Goal: Task Accomplishment & Management: Use online tool/utility

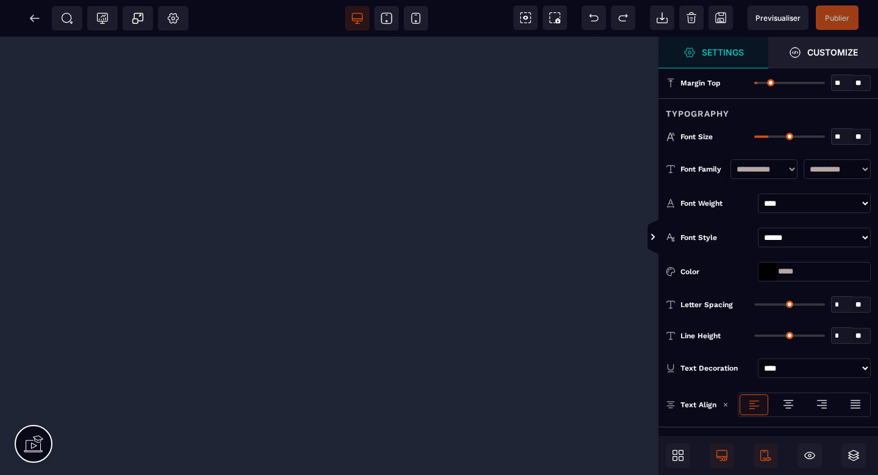
select select "***"
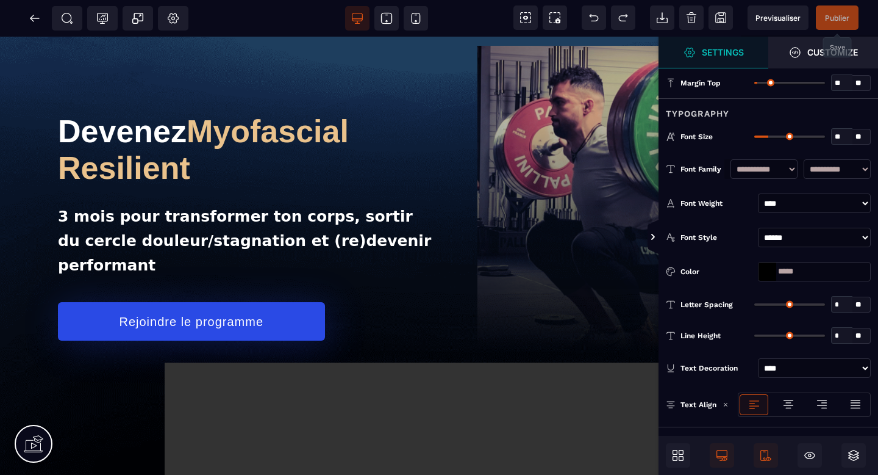
scroll to position [632, 0]
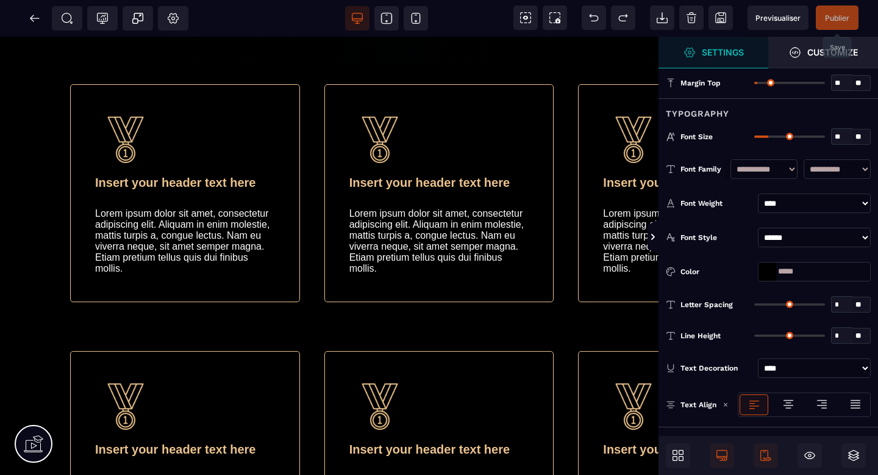
click at [838, 21] on span "Publier" at bounding box center [837, 17] width 24 height 9
click at [29, 16] on icon at bounding box center [35, 18] width 12 height 12
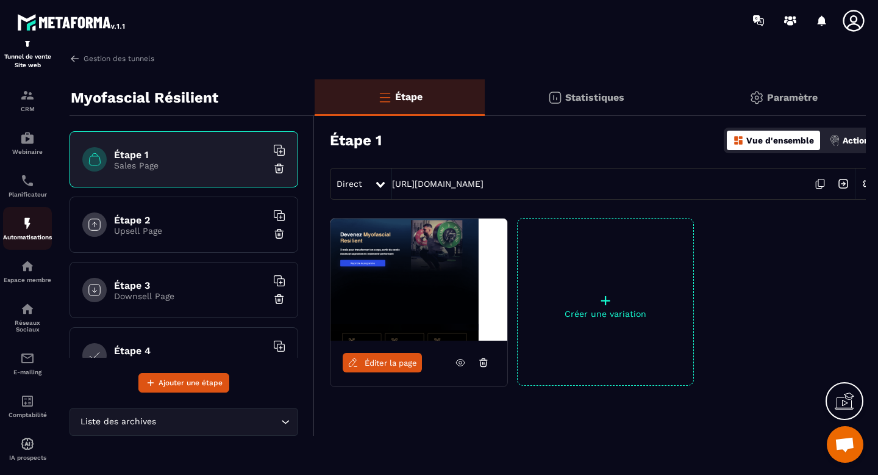
scroll to position [89, 0]
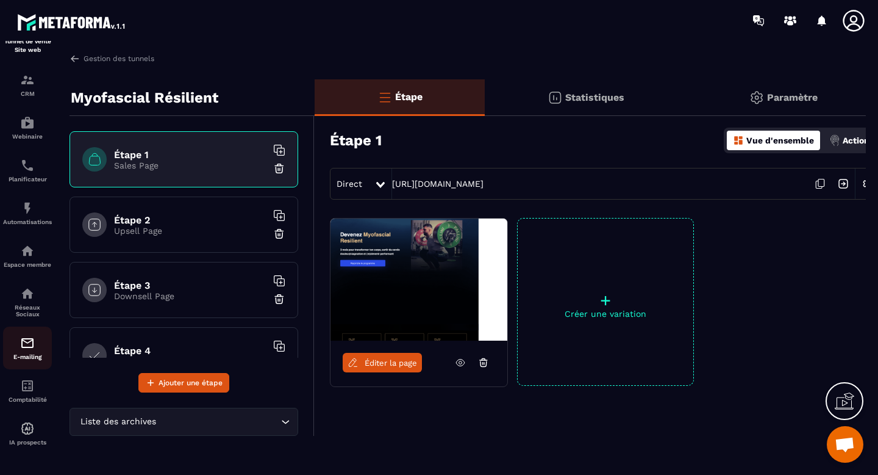
click at [27, 350] on div "E-mailing" at bounding box center [27, 347] width 49 height 24
click at [30, 342] on img at bounding box center [27, 342] width 15 height 15
